Goal: Information Seeking & Learning: Learn about a topic

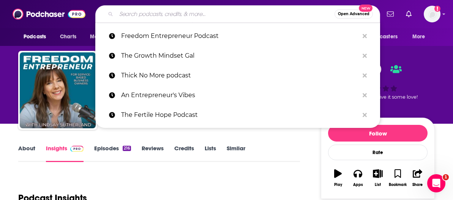
click at [175, 16] on input "Search podcasts, credits, & more..." at bounding box center [225, 14] width 218 height 12
paste input "Healthy By [PERSON_NAME] podcast"
type input "Healthy By [PERSON_NAME] podcast"
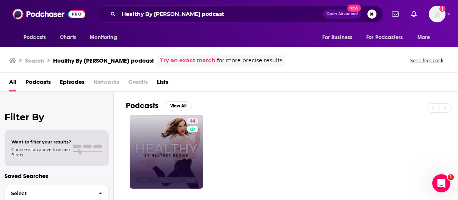
click at [174, 136] on link "44" at bounding box center [167, 152] width 74 height 74
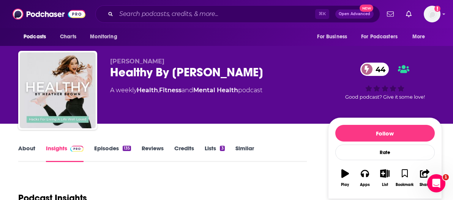
scroll to position [126, 0]
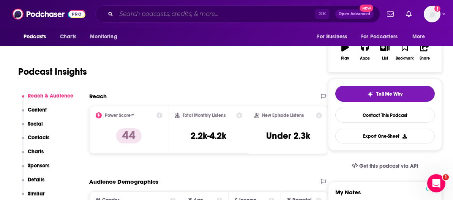
click at [188, 12] on input "Search podcasts, credits, & more..." at bounding box center [215, 14] width 199 height 12
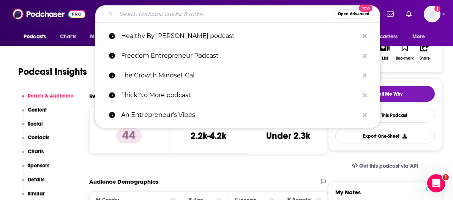
paste input "Motherhood Intended Podcast"
type input "Motherhood Intended Podcast"
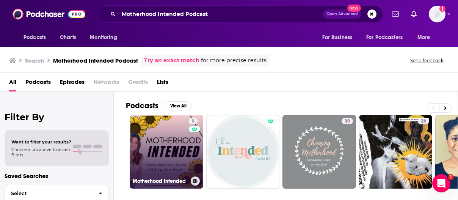
click at [158, 153] on link "8 Motherhood Intended" at bounding box center [167, 152] width 74 height 74
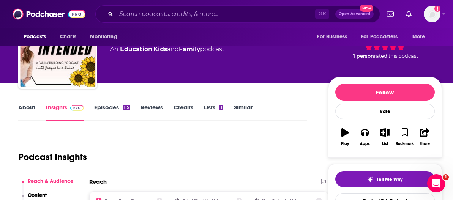
scroll to position [100, 0]
